Goal: Task Accomplishment & Management: Manage account settings

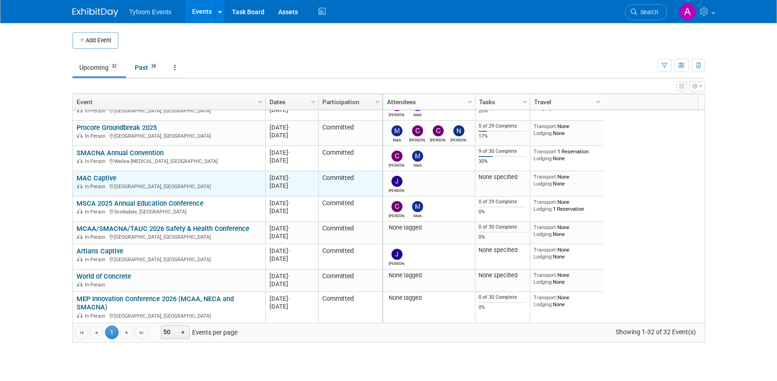
scroll to position [128, 0]
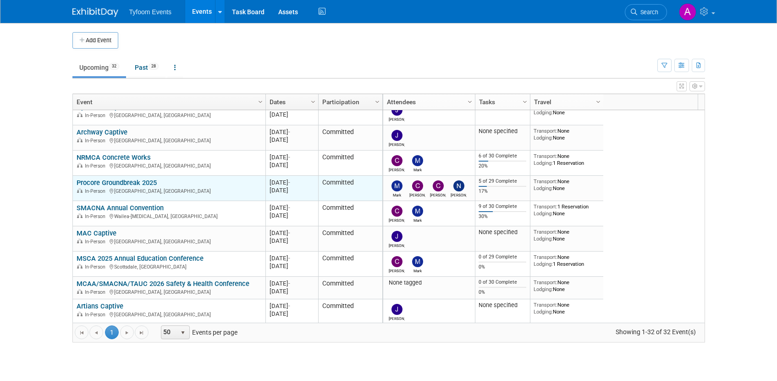
click at [106, 182] on link "Procore Groundbreak 2025" at bounding box center [117, 182] width 80 height 8
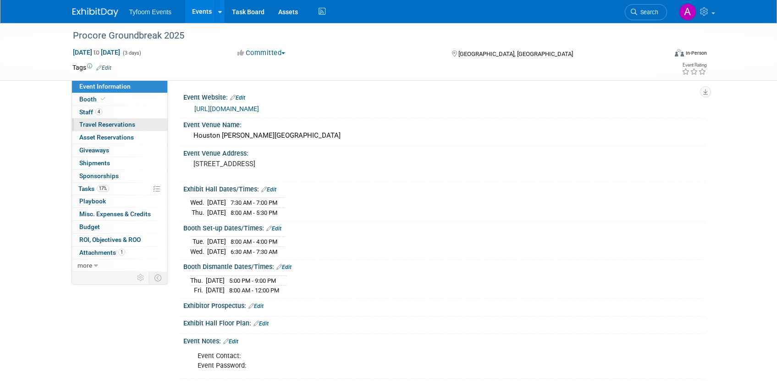
click at [107, 123] on span "Travel Reservations 0" at bounding box center [107, 124] width 56 height 7
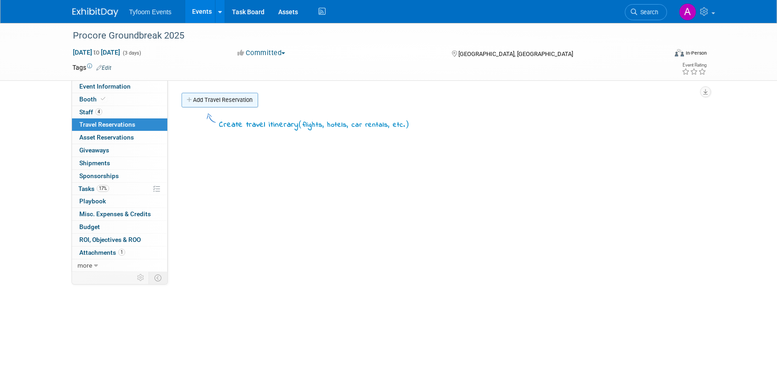
click at [194, 100] on link "Add Travel Reservation" at bounding box center [220, 100] width 77 height 15
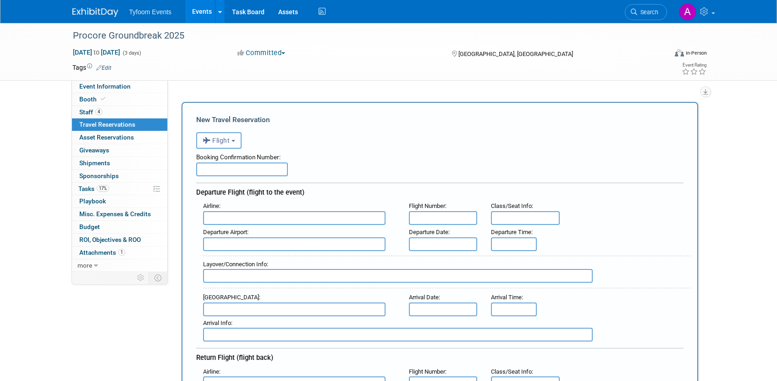
click at [225, 140] on span "Flight" at bounding box center [217, 140] width 28 height 7
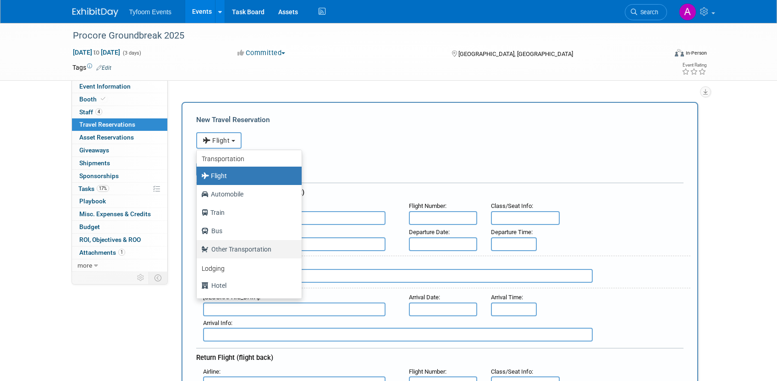
scroll to position [10, 0]
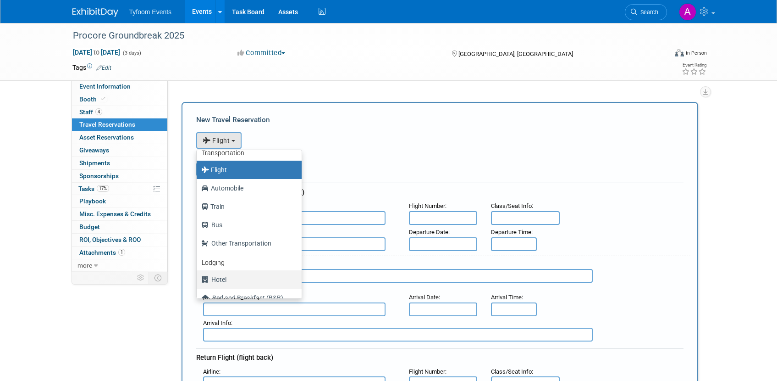
click at [232, 280] on label "Hotel" at bounding box center [246, 279] width 91 height 15
click at [198, 280] on input "Hotel" at bounding box center [195, 278] width 6 height 6
select select "6"
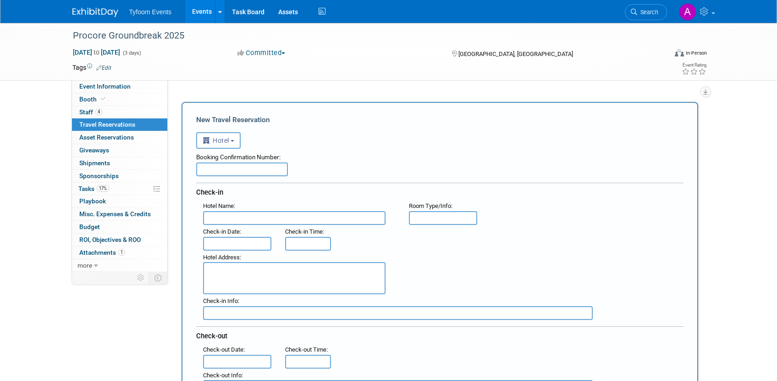
click at [289, 217] on input "text" at bounding box center [294, 218] width 183 height 14
type input "Embassy Suites Houston"
